Goal: Task Accomplishment & Management: Manage account settings

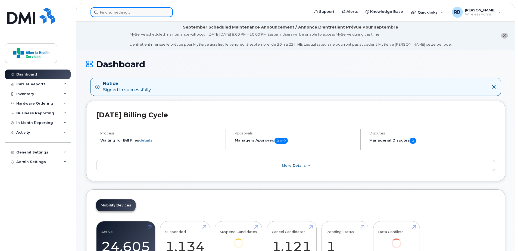
click at [115, 15] on input at bounding box center [131, 12] width 82 height 10
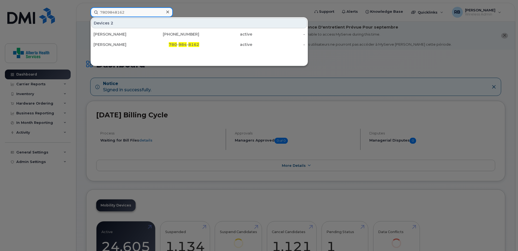
type input "7809848162"
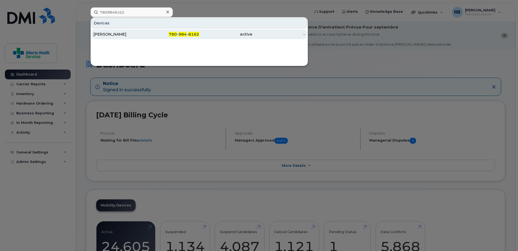
click at [169, 37] on div "780 - 984 - 8162" at bounding box center [172, 34] width 53 height 10
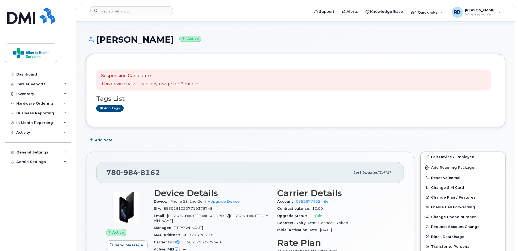
scroll to position [82, 0]
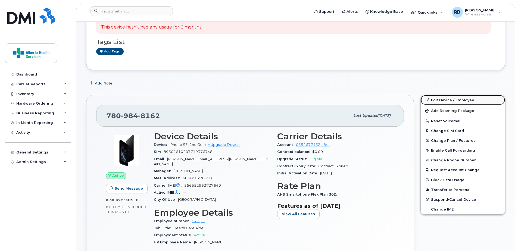
click at [459, 101] on link "Edit Device / Employee" at bounding box center [463, 100] width 84 height 10
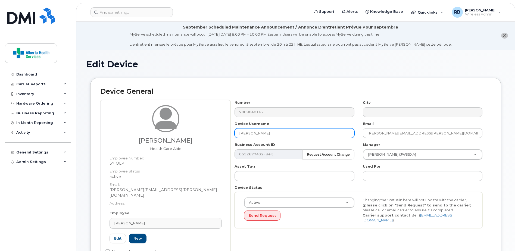
drag, startPoint x: 275, startPoint y: 133, endPoint x: 184, endPoint y: 137, distance: 91.4
click at [184, 137] on div "Sylvia Bodnar Health Care Aide Employee Number: SYIQLK Employee Status: active …" at bounding box center [295, 182] width 391 height 164
paste input "Adeline Broda"
type input "Adeline Broda"
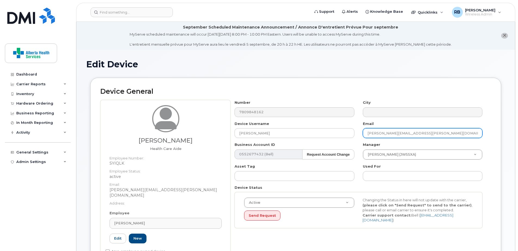
drag, startPoint x: 445, startPoint y: 134, endPoint x: 323, endPoint y: 123, distance: 122.8
click at [323, 123] on div "Number 7809848162 City Device Username Adeline Broda Email Sylvia.Bodnar@assist…" at bounding box center [358, 166] width 256 height 132
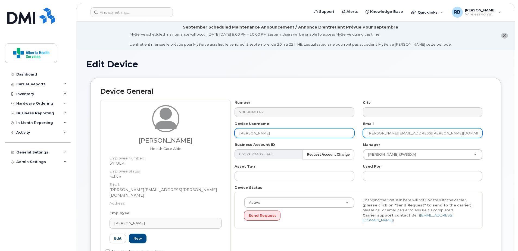
paste input "Adeline.Broda"
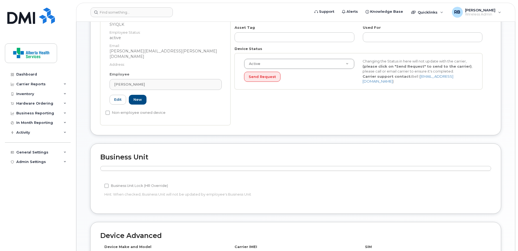
scroll to position [266, 0]
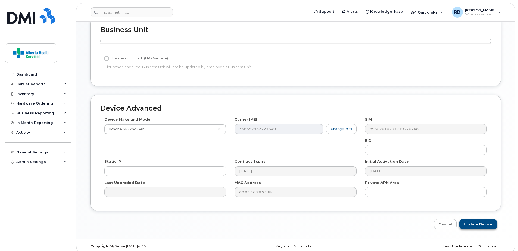
type input "Adeline.Broda@assistedlivingalberta.ca"
click at [483, 222] on input "Update Device" at bounding box center [478, 224] width 38 height 10
type input "Saving..."
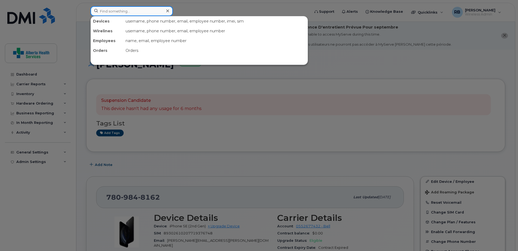
click at [112, 11] on input at bounding box center [131, 11] width 82 height 10
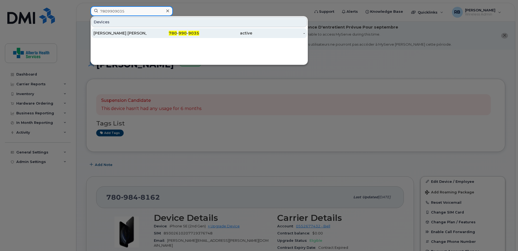
type input "7809909035"
click at [146, 35] on div "[PERSON_NAME] [PERSON_NAME]" at bounding box center [119, 32] width 53 height 5
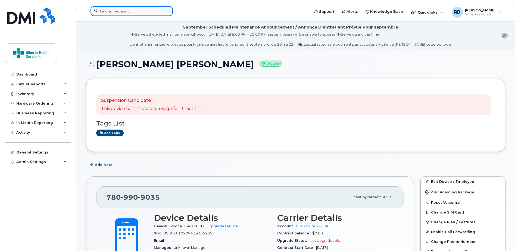
click at [121, 10] on input at bounding box center [131, 11] width 82 height 10
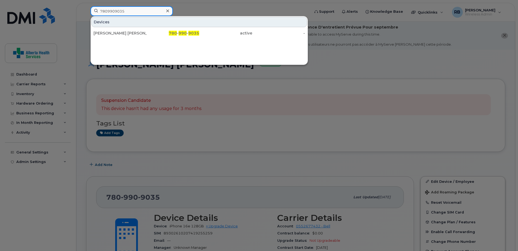
drag, startPoint x: 126, startPoint y: 10, endPoint x: 62, endPoint y: 11, distance: 63.9
click at [86, 11] on div "7809909035 Devices [PERSON_NAME] [PERSON_NAME] 780 - 990 - 9035 active -" at bounding box center [198, 12] width 224 height 12
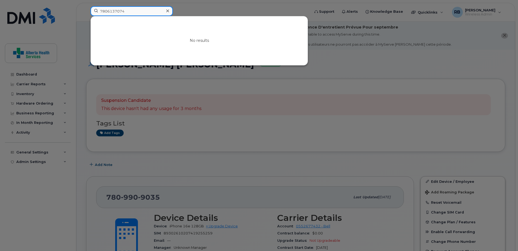
type input "7806137074"
